Goal: Task Accomplishment & Management: Complete application form

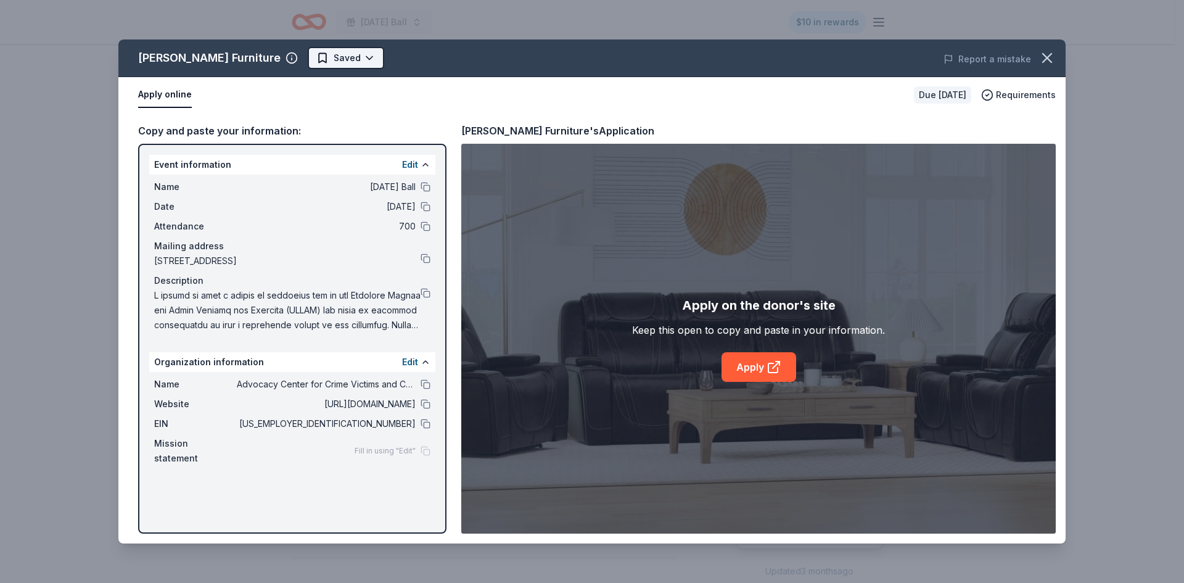
scroll to position [185, 0]
click at [329, 62] on html "[DATE] Ball $10 in rewards Due [DATE] Share [PERSON_NAME] Furniture New Share D…" at bounding box center [592, 106] width 1184 height 583
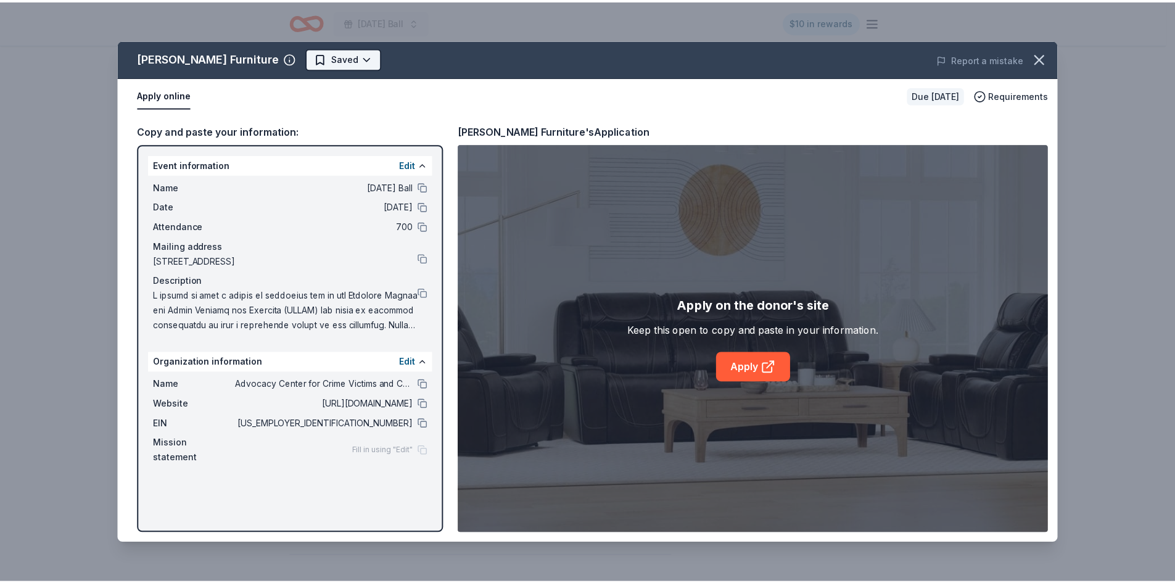
scroll to position [0, 0]
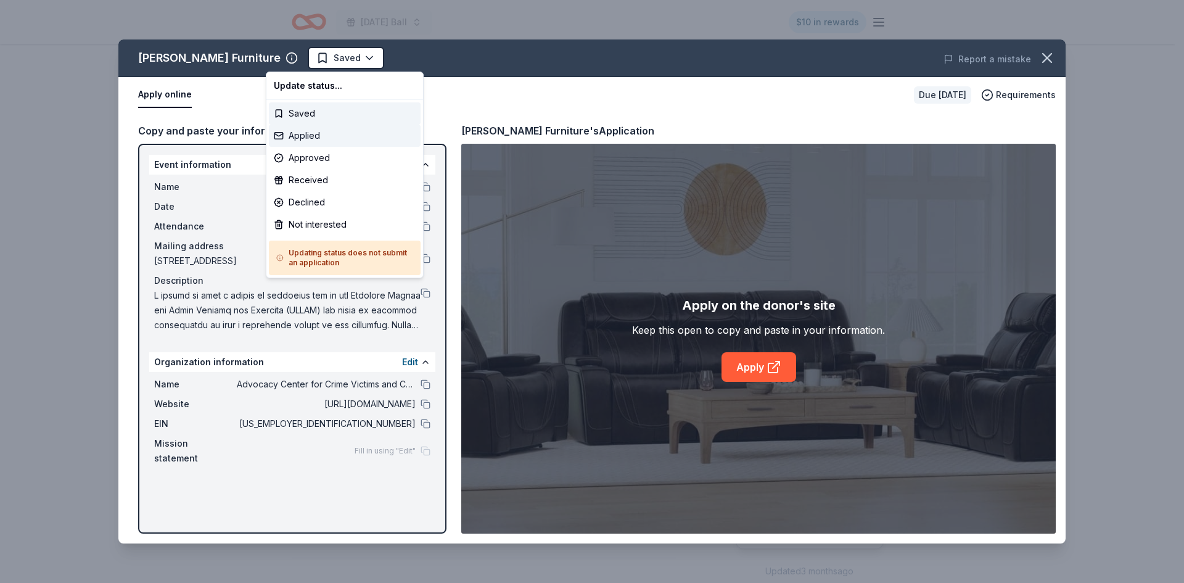
click at [321, 137] on div "Applied" at bounding box center [345, 136] width 152 height 22
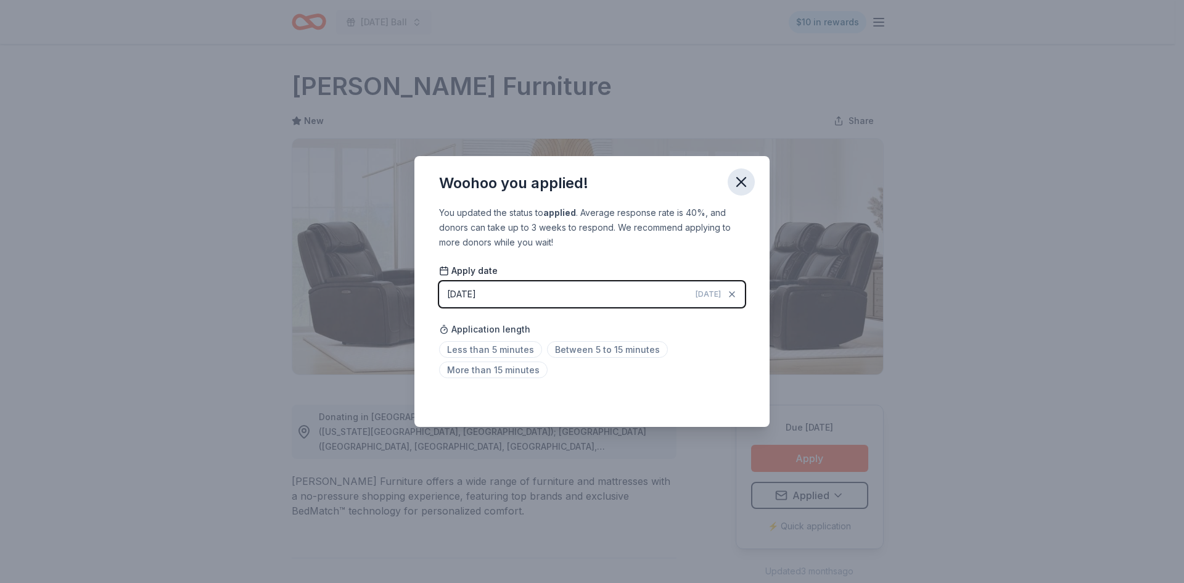
click at [739, 181] on icon "button" at bounding box center [741, 182] width 9 height 9
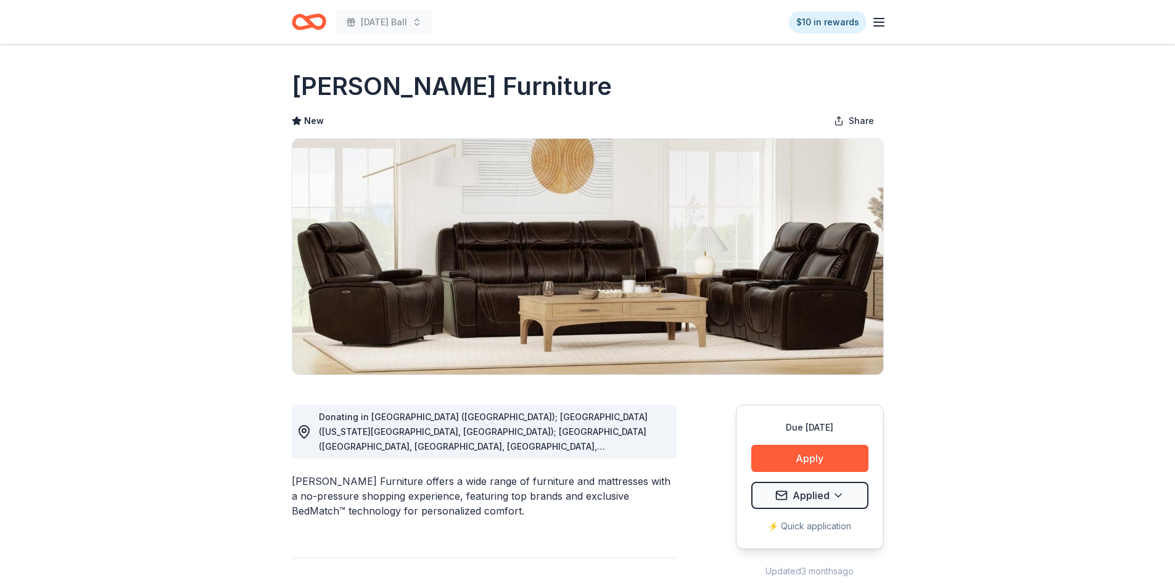
click at [305, 22] on icon "Home" at bounding box center [309, 21] width 35 height 29
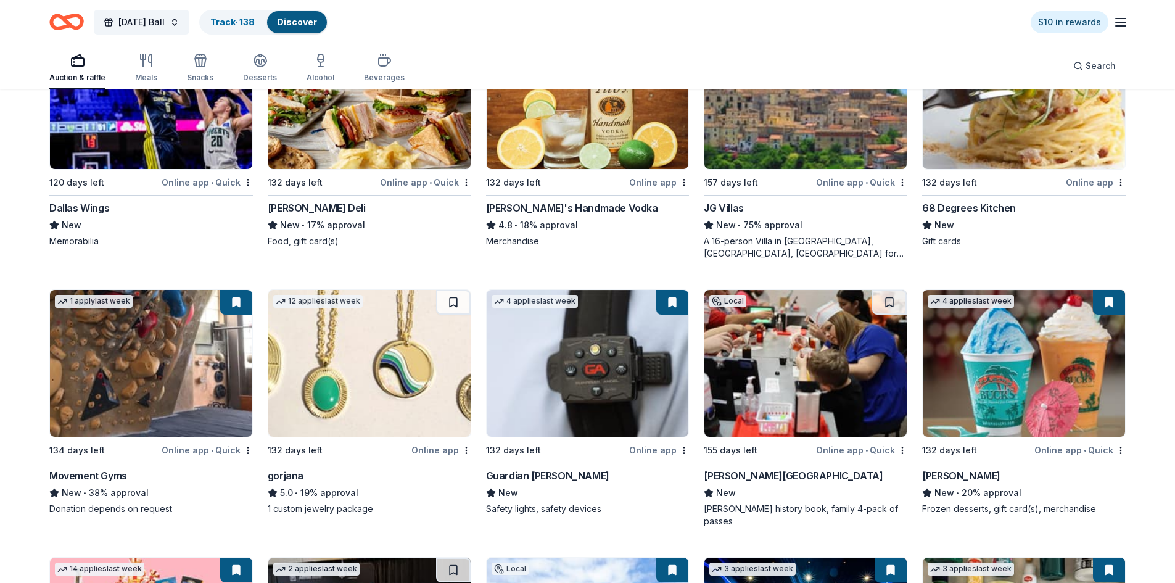
scroll to position [2385, 0]
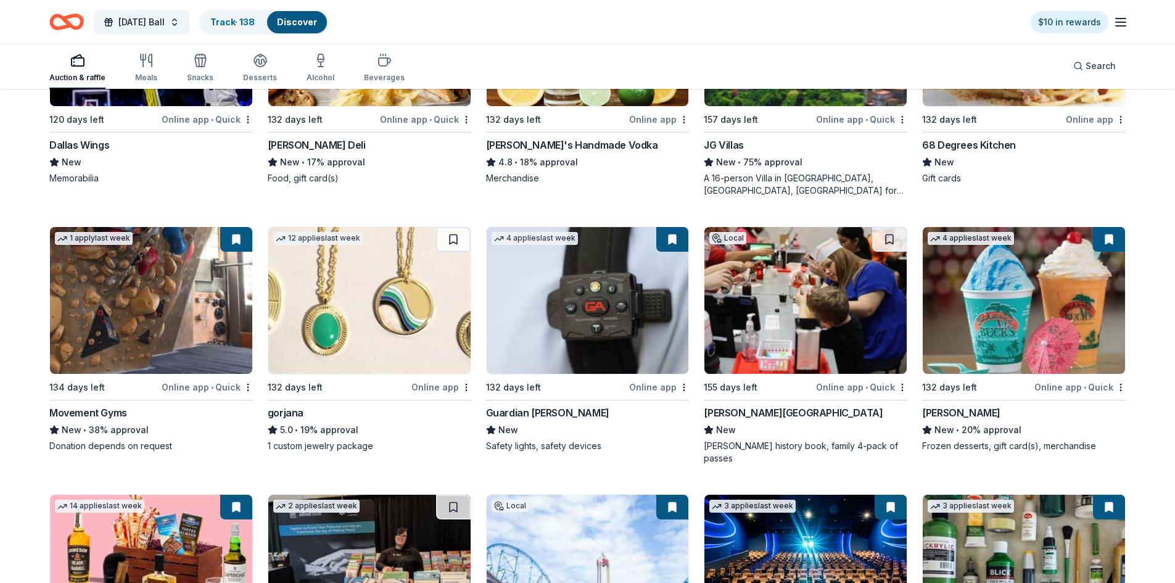
click at [85, 408] on div "Movement Gyms" at bounding box center [88, 412] width 78 height 15
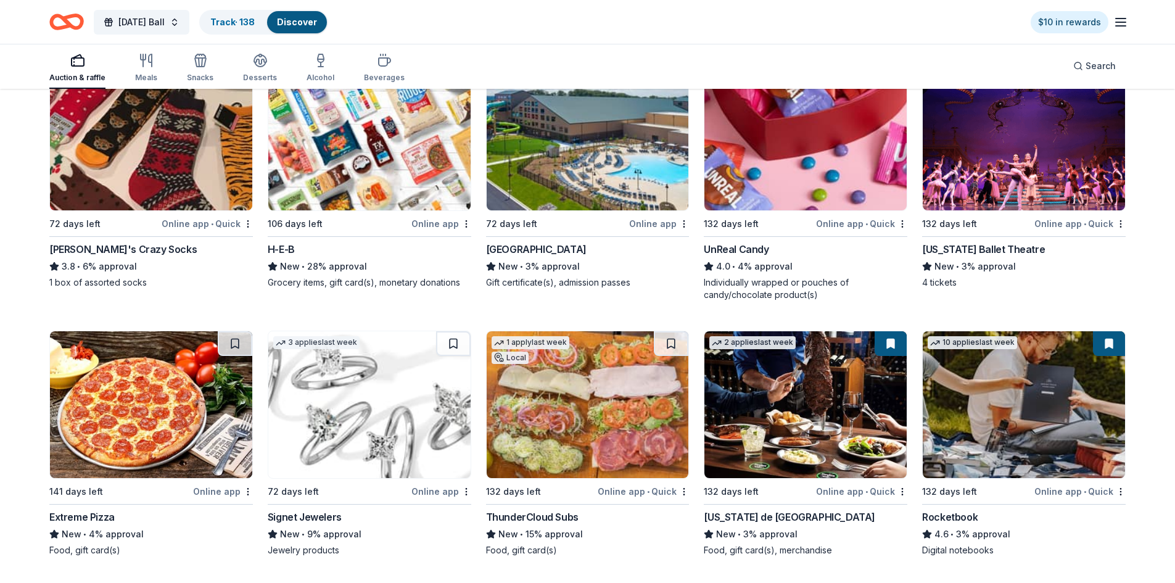
scroll to position [5209, 0]
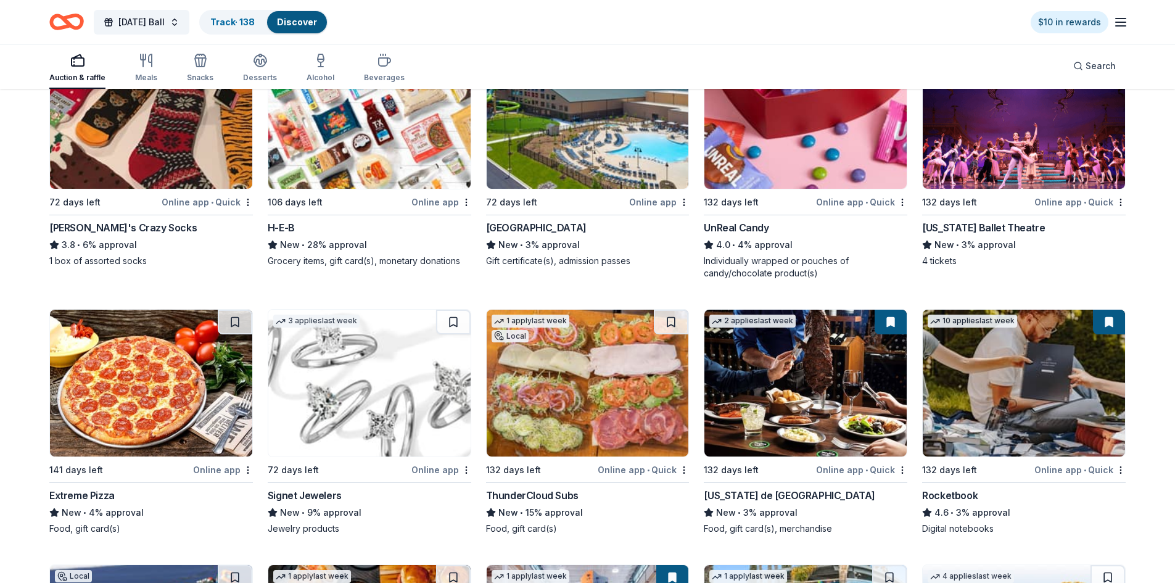
click at [379, 385] on img at bounding box center [369, 383] width 202 height 147
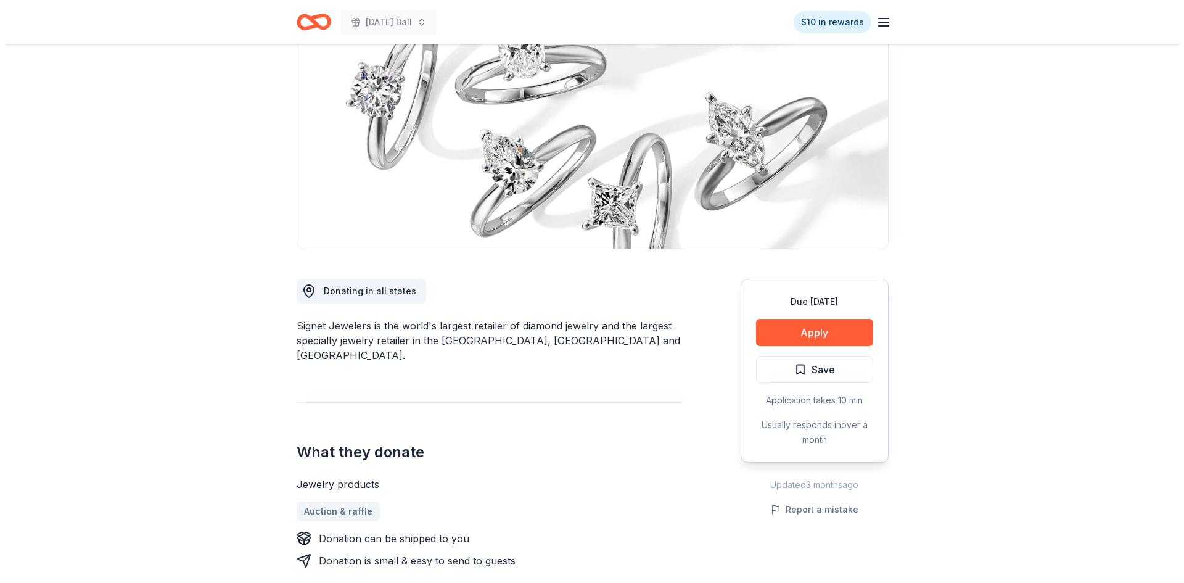
scroll to position [123, 0]
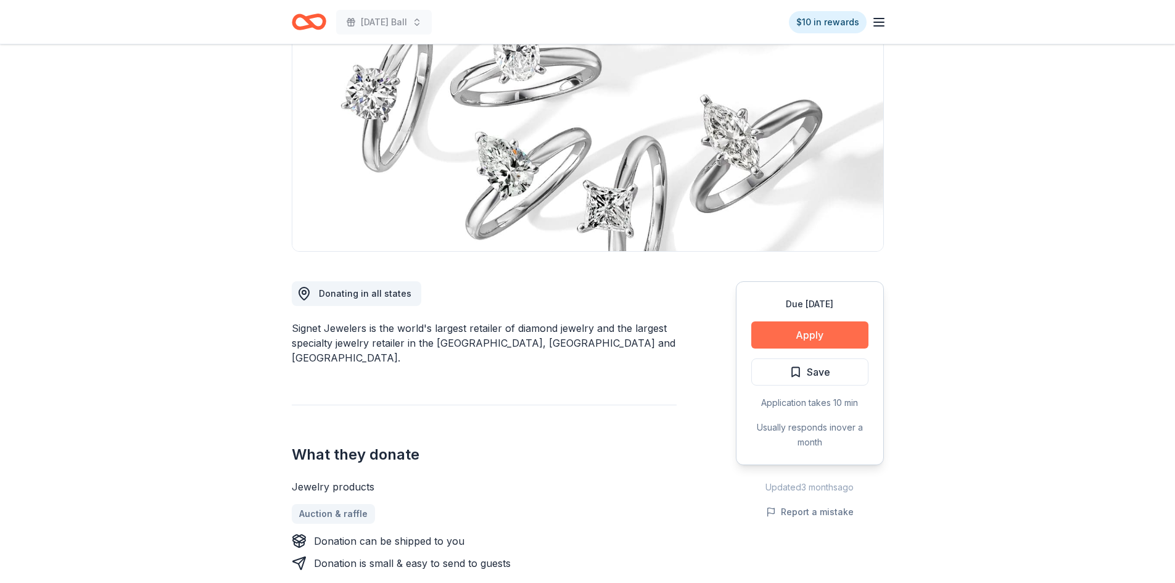
click at [805, 329] on button "Apply" at bounding box center [809, 334] width 117 height 27
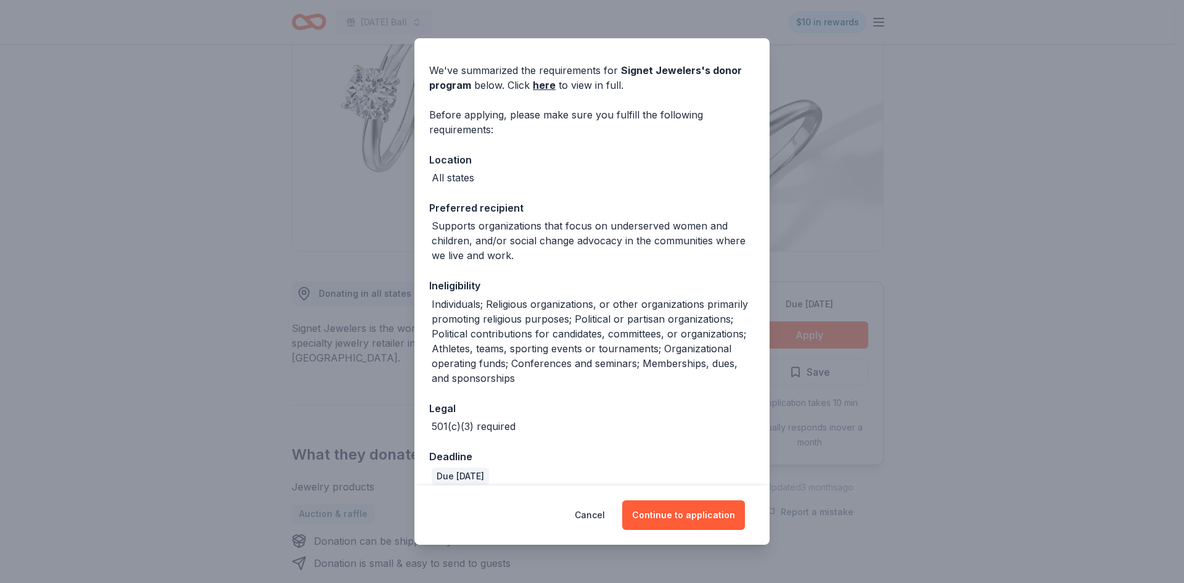
scroll to position [49, 0]
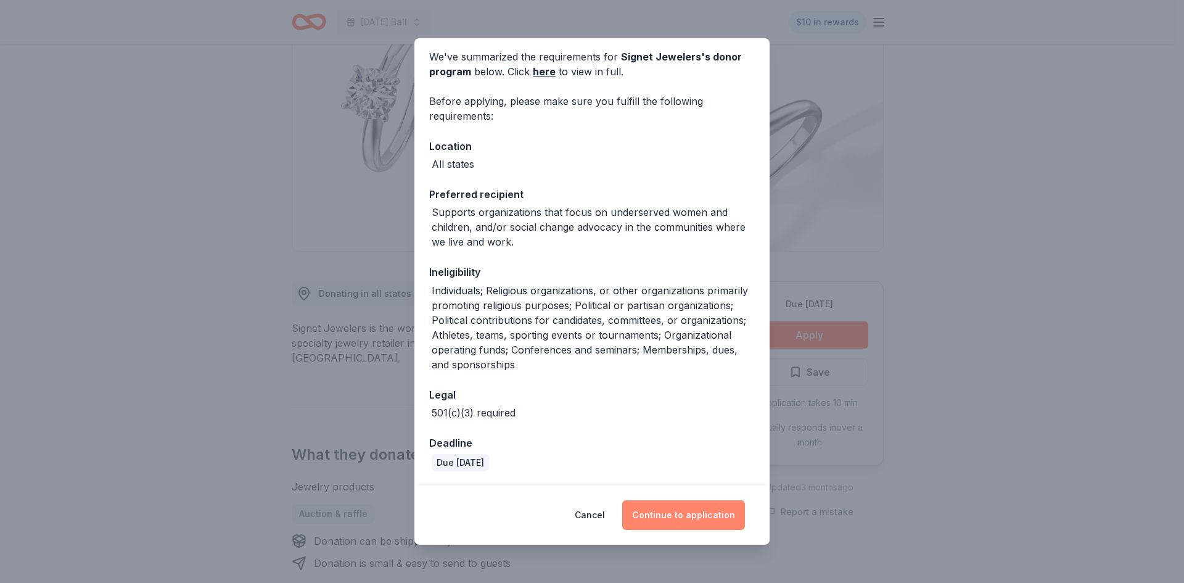
click at [691, 509] on button "Continue to application" at bounding box center [683, 515] width 123 height 30
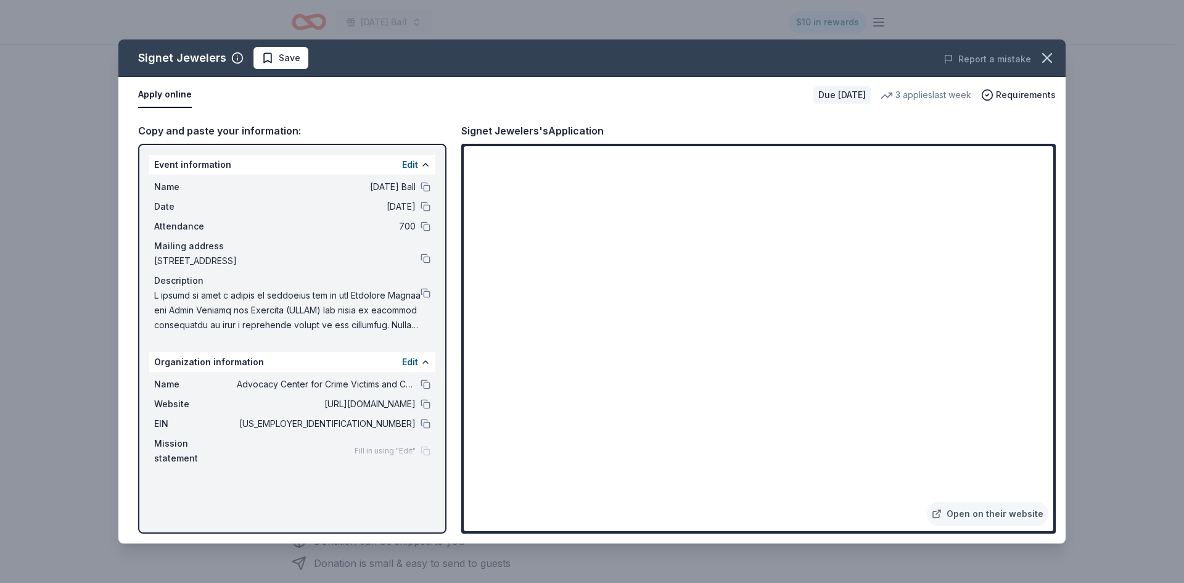
click at [474, 129] on div "Signet Jewelers's Application" at bounding box center [532, 131] width 142 height 16
click at [471, 126] on div "Signet Jewelers's Application" at bounding box center [532, 131] width 142 height 16
drag, startPoint x: 459, startPoint y: 130, endPoint x: 519, endPoint y: 134, distance: 60.5
click at [519, 134] on div "Copy and paste your information: Event information Edit Name 2026 Mardi Gras Ba…" at bounding box center [591, 328] width 947 height 430
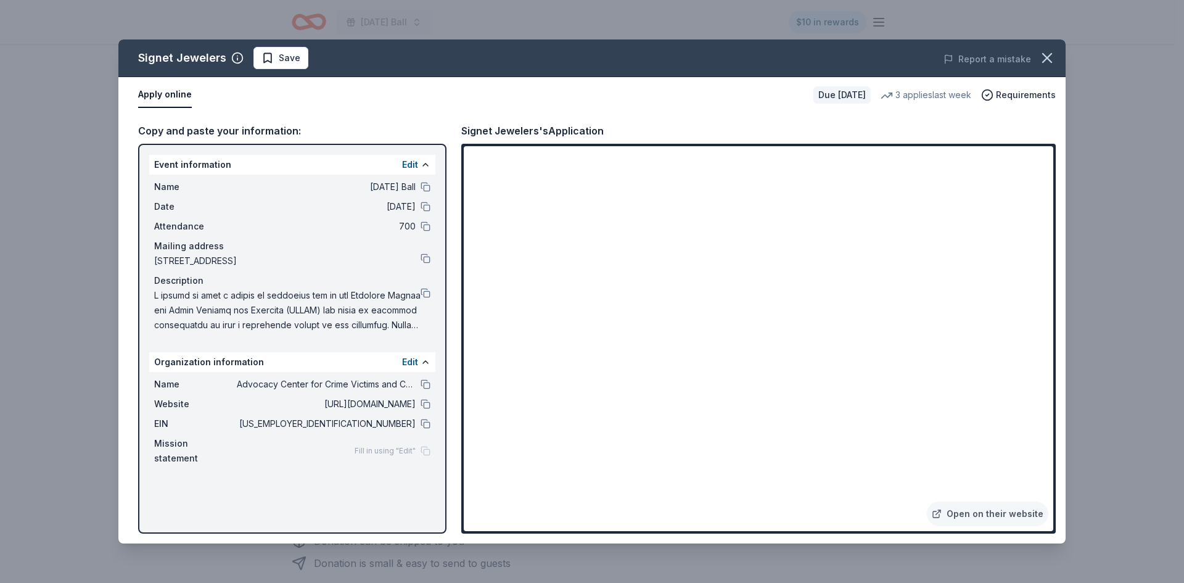
click at [291, 59] on span "Save" at bounding box center [290, 58] width 22 height 15
click at [303, 57] on html "2026 Mardi Gras Ball $10 in rewards Due in 72 days Share Signet Jewelers New 3 …" at bounding box center [592, 168] width 1184 height 583
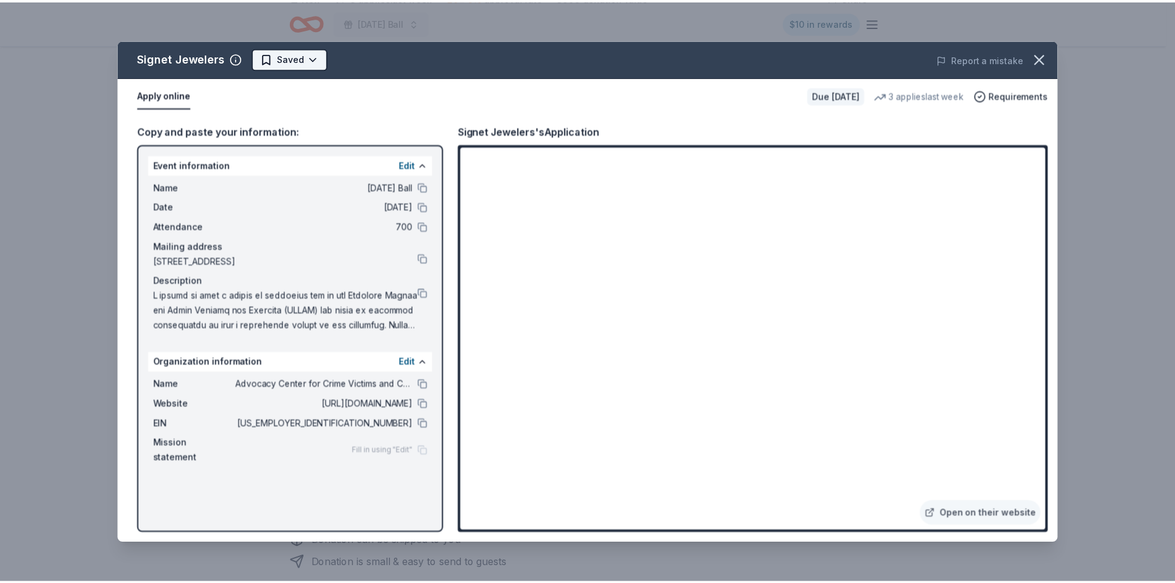
scroll to position [0, 0]
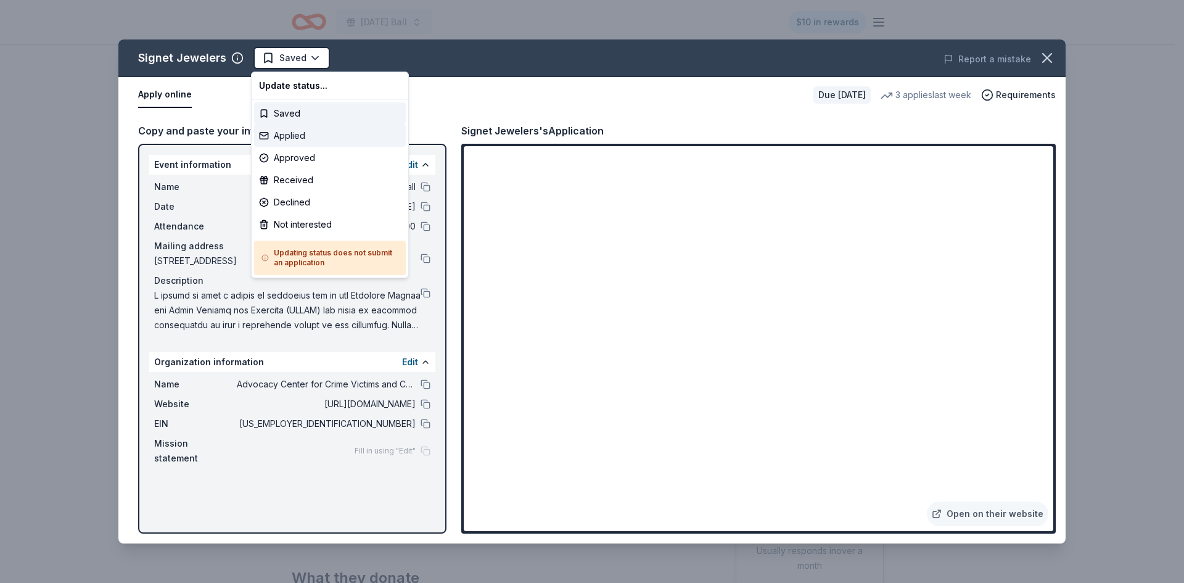
click at [300, 133] on div "Applied" at bounding box center [330, 136] width 152 height 22
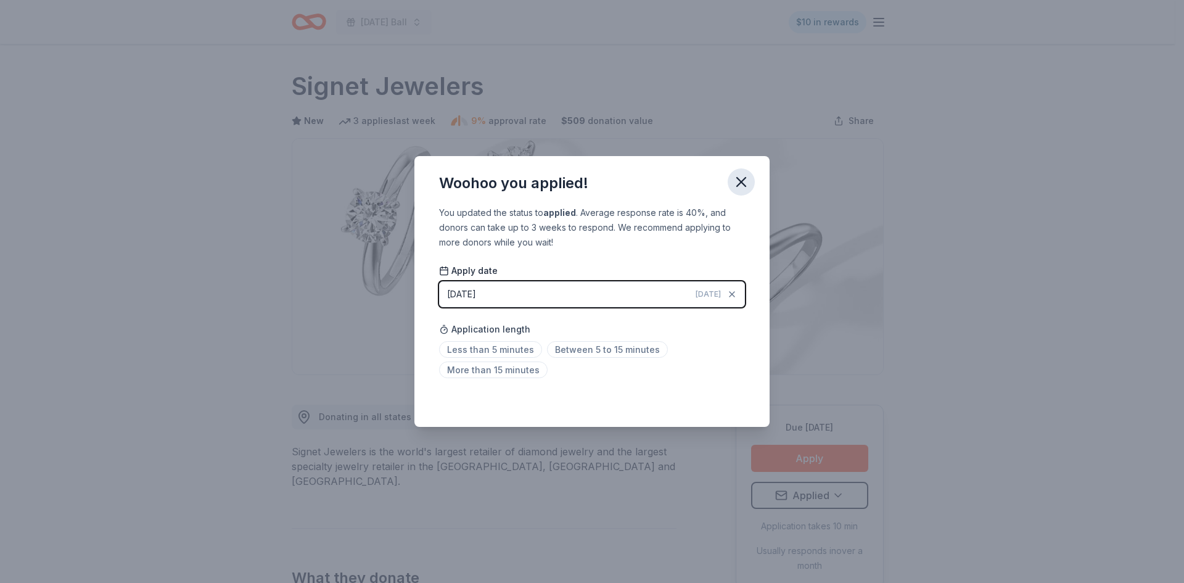
click at [747, 171] on button "button" at bounding box center [741, 181] width 27 height 27
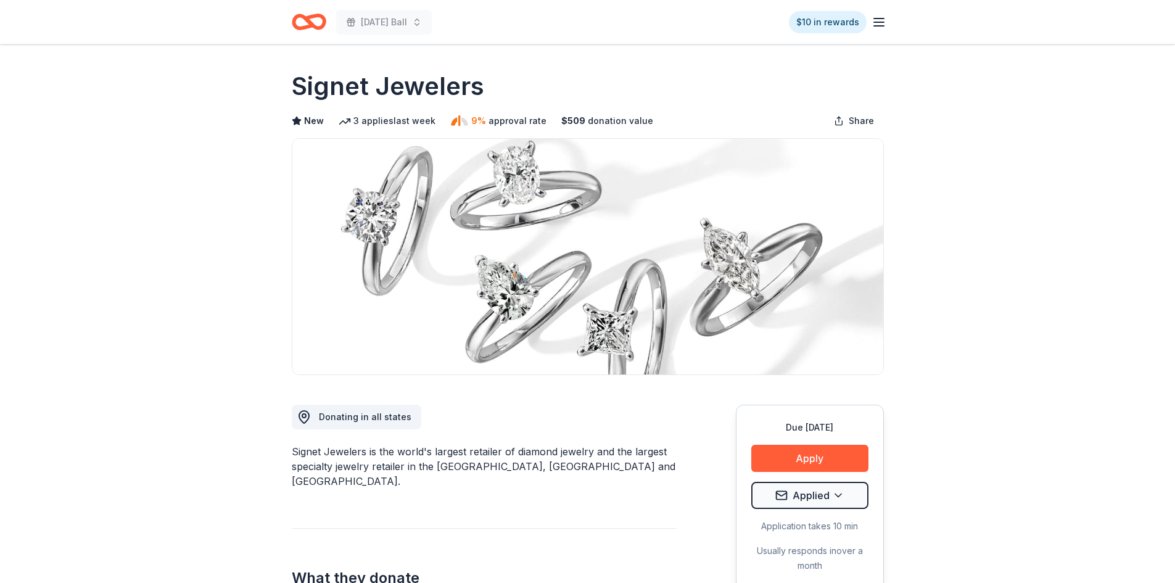
drag, startPoint x: 511, startPoint y: 86, endPoint x: 289, endPoint y: 84, distance: 222.0
drag, startPoint x: 283, startPoint y: 84, endPoint x: 353, endPoint y: 84, distance: 69.7
click at [340, 91] on h1 "Signet Jewelers" at bounding box center [388, 86] width 192 height 35
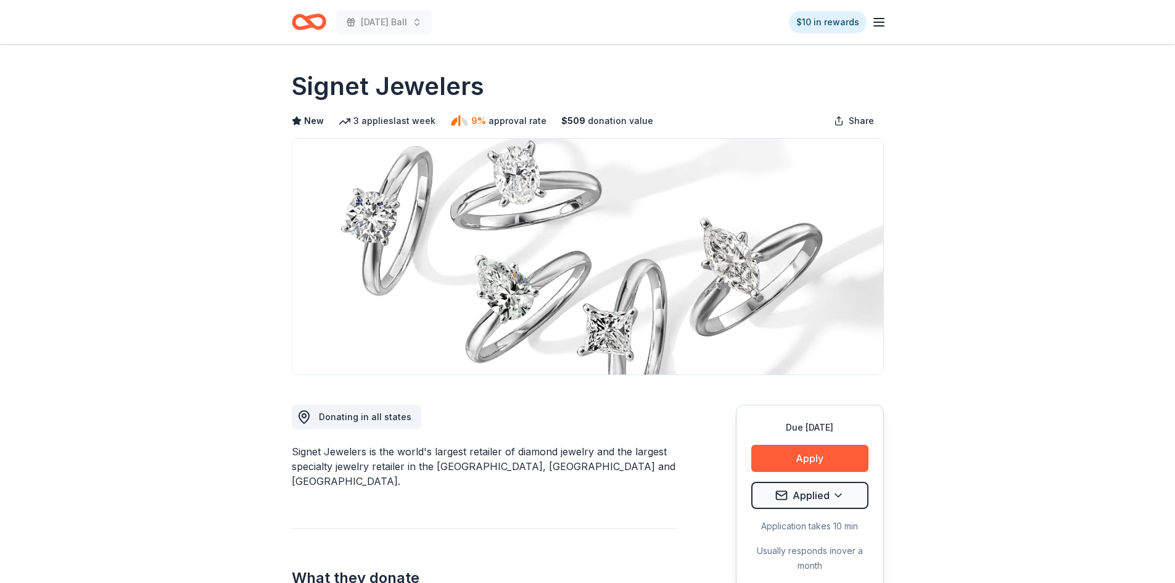
click at [339, 91] on h1 "Signet Jewelers" at bounding box center [388, 86] width 192 height 35
drag, startPoint x: 290, startPoint y: 449, endPoint x: 330, endPoint y: 450, distance: 40.1
click at [329, 450] on div "Signet Jewelers is the world's largest retailer of diamond jewelry and the larg…" at bounding box center [484, 466] width 385 height 44
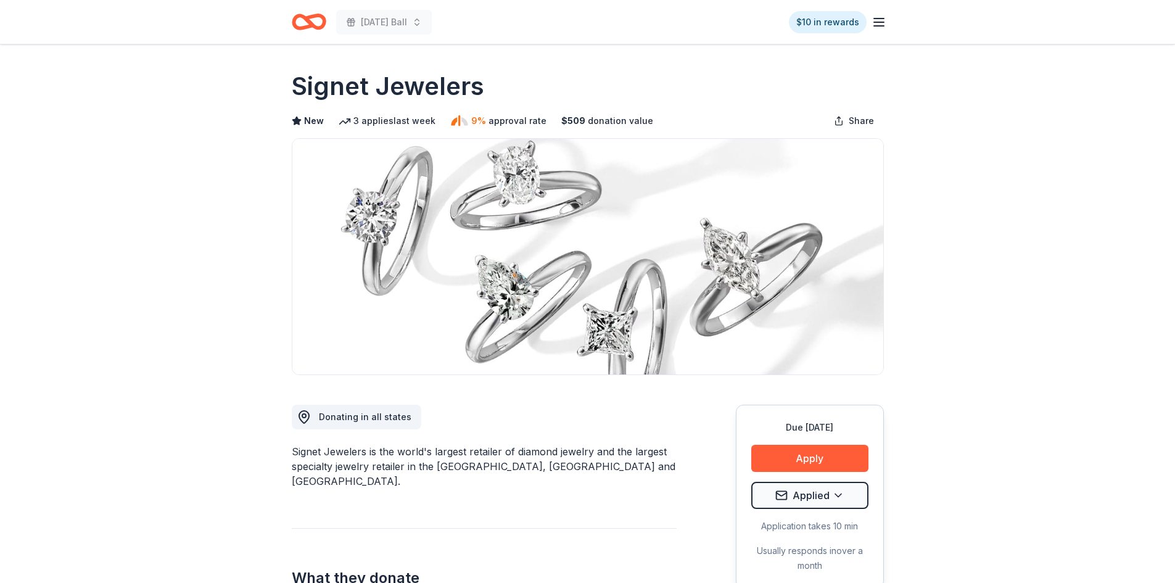
click at [366, 452] on div "Signet Jewelers is the world's largest retailer of diamond jewelry and the larg…" at bounding box center [484, 466] width 385 height 44
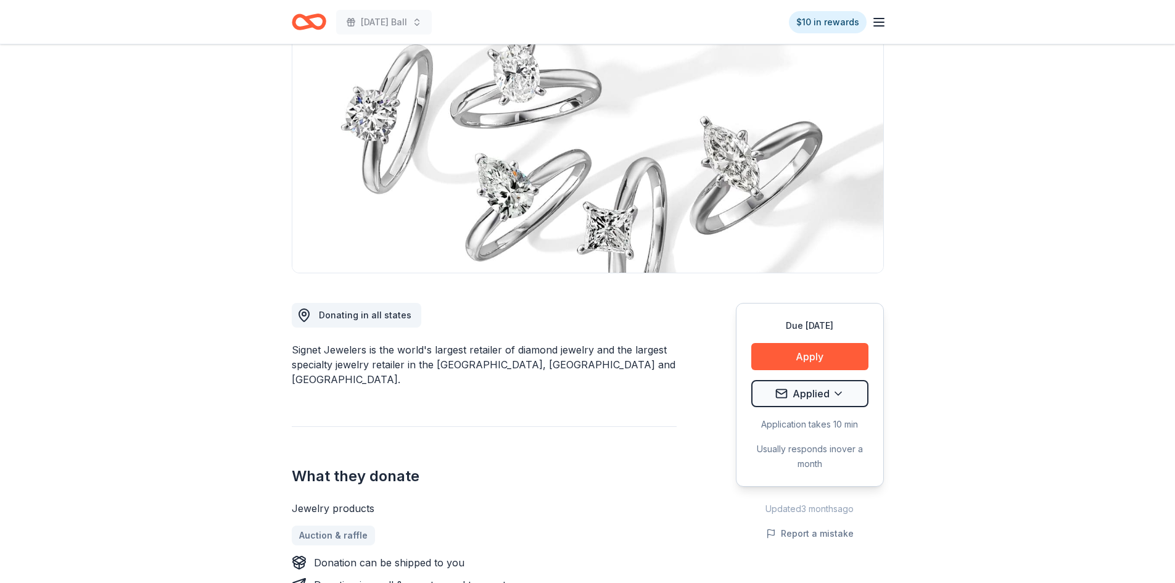
scroll to position [185, 0]
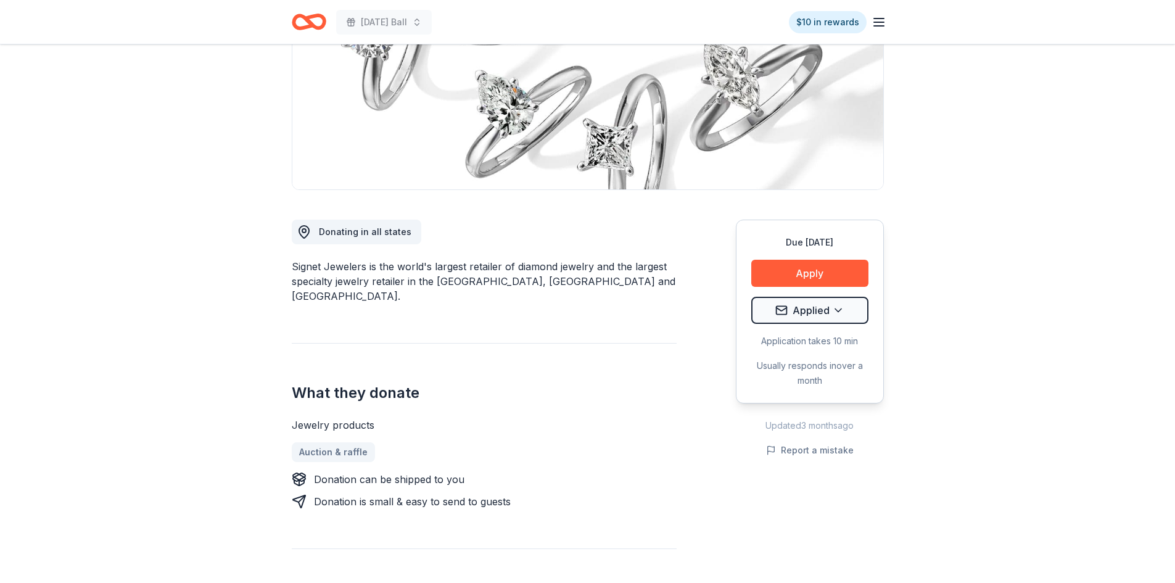
click at [332, 261] on div "Signet Jewelers is the world's largest retailer of diamond jewelry and the larg…" at bounding box center [484, 281] width 385 height 44
click at [331, 261] on div "Signet Jewelers is the world's largest retailer of diamond jewelry and the larg…" at bounding box center [484, 281] width 385 height 44
